Goal: Navigation & Orientation: Find specific page/section

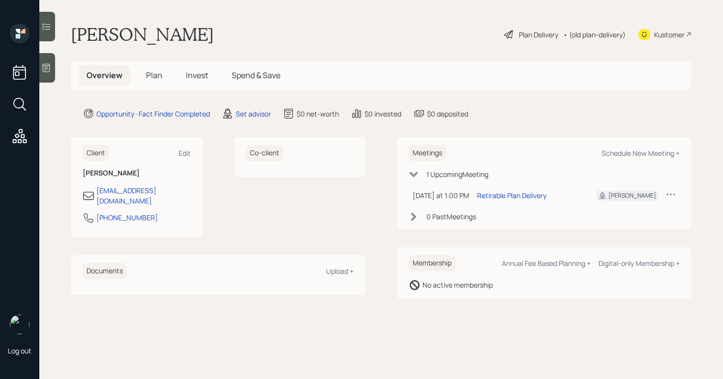
click at [49, 68] on icon at bounding box center [46, 68] width 10 height 10
